Goal: Information Seeking & Learning: Learn about a topic

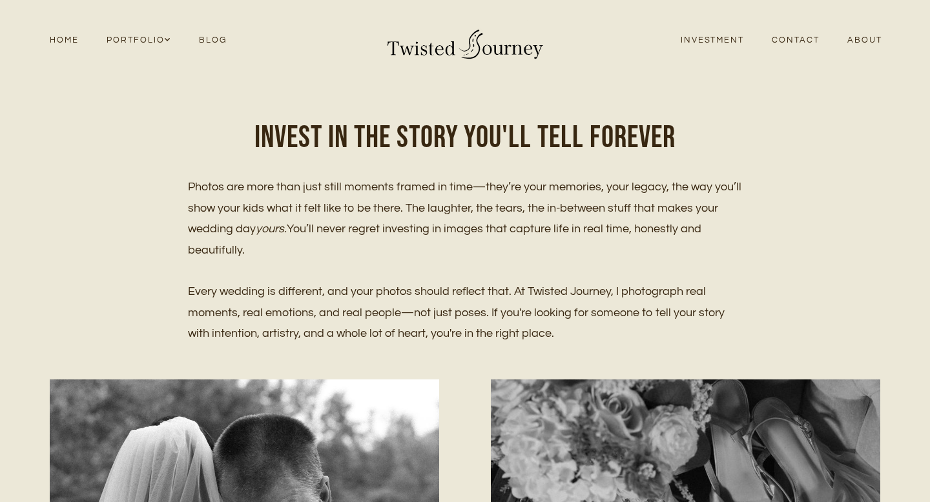
scroll to position [26, 0]
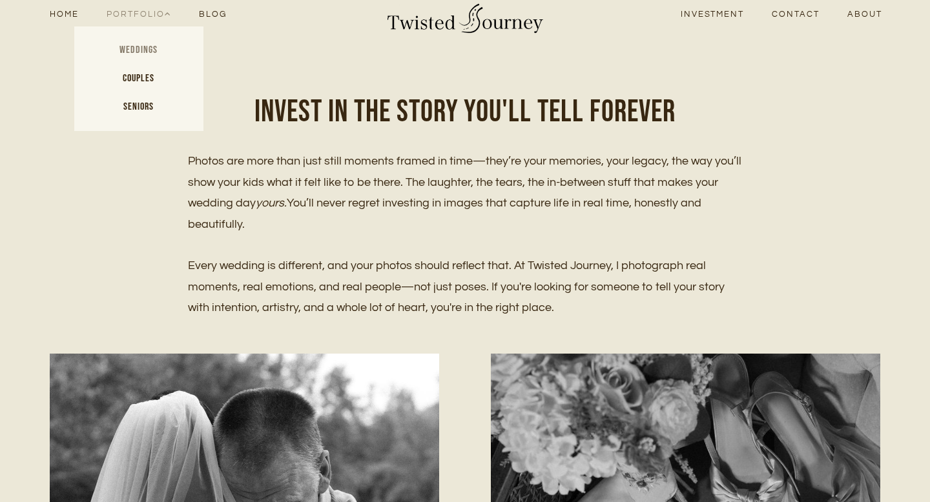
click at [148, 46] on link "Weddings" at bounding box center [138, 50] width 129 height 28
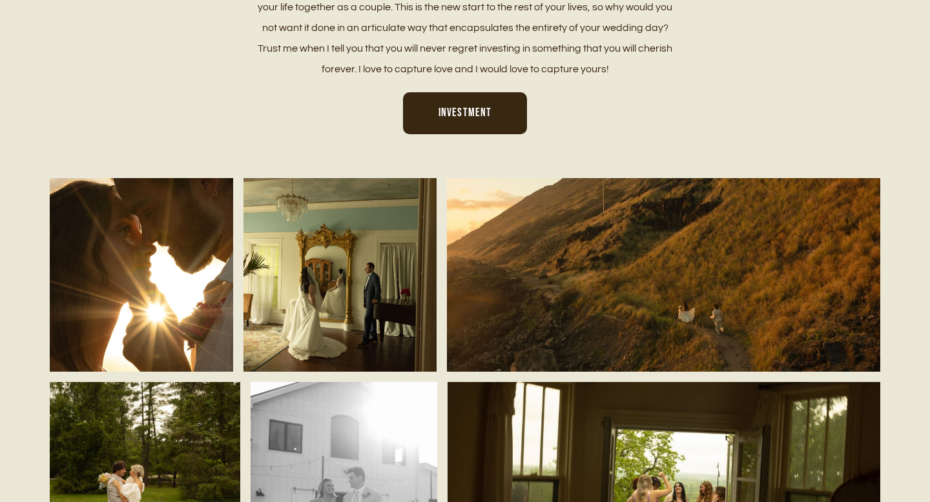
scroll to position [750, 0]
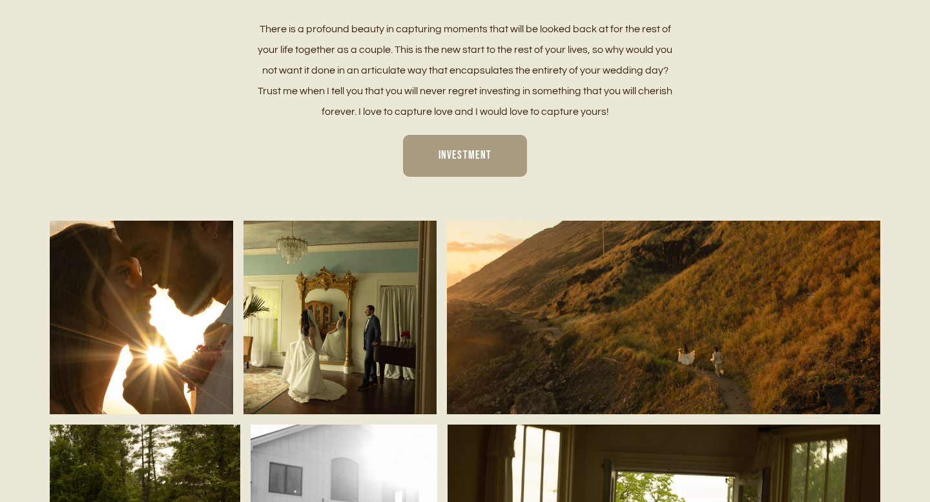
click at [477, 149] on span "Investment" at bounding box center [464, 155] width 53 height 14
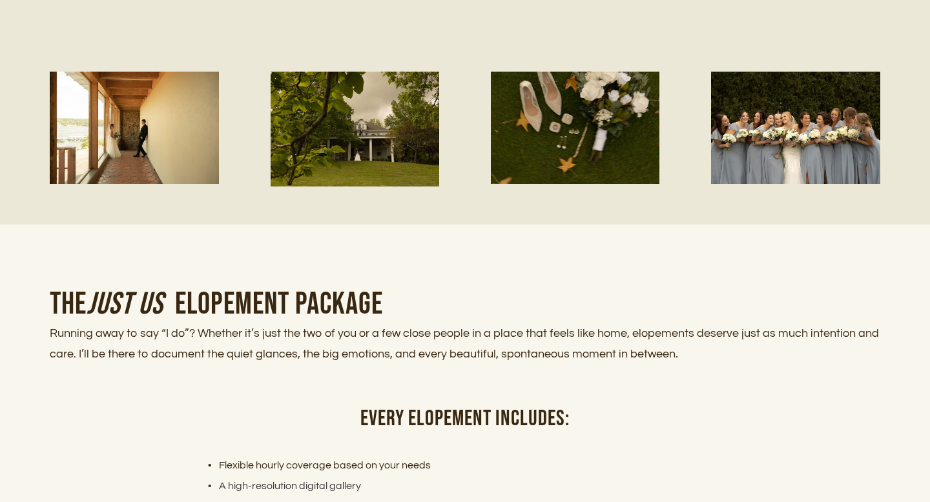
scroll to position [2631, 0]
